Goal: Task Accomplishment & Management: Manage account settings

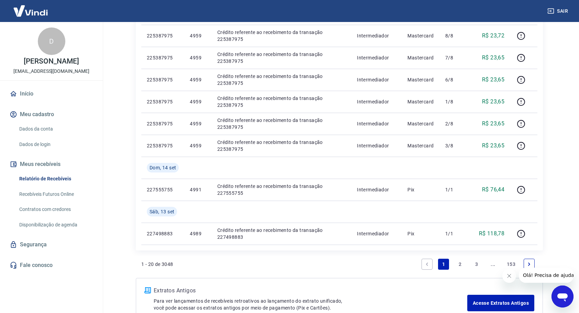
scroll to position [451, 0]
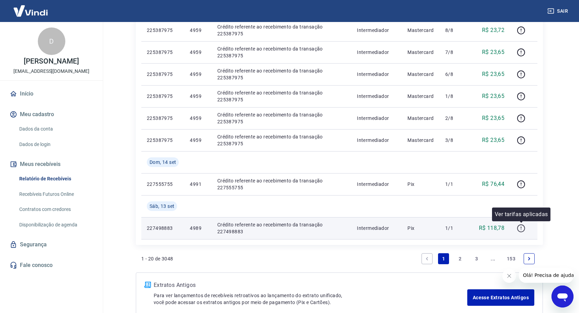
click at [520, 228] on icon "button" at bounding box center [521, 228] width 9 height 9
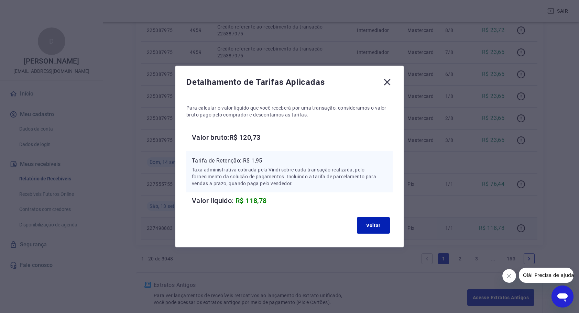
click at [391, 82] on icon at bounding box center [387, 82] width 11 height 11
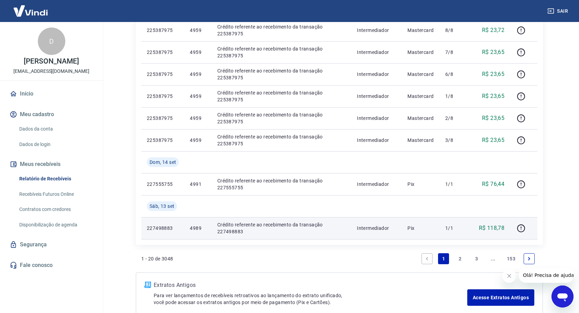
click at [461, 257] on link "2" at bounding box center [459, 258] width 11 height 11
